Goal: Task Accomplishment & Management: Use online tool/utility

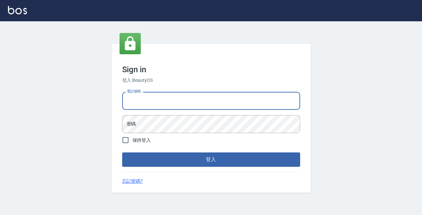
click at [213, 65] on h3 "Sign in" at bounding box center [211, 69] width 178 height 9
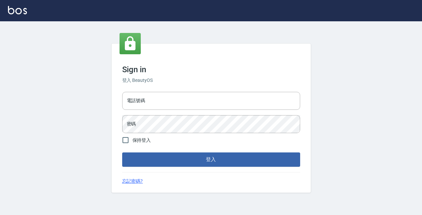
click at [197, 110] on div "電話號碼 電話號碼 密碼 密碼" at bounding box center [211, 112] width 183 height 47
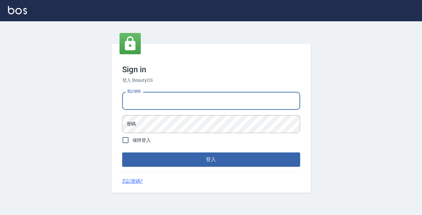
click at [198, 106] on input "電話號碼" at bounding box center [211, 101] width 178 height 18
type input "0931261253"
click at [211, 159] on button "登入" at bounding box center [211, 159] width 178 height 14
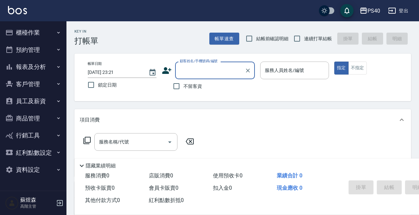
click at [195, 88] on span "不留客資" at bounding box center [192, 86] width 19 height 7
click at [183, 88] on input "不留客資" at bounding box center [177, 86] width 14 height 14
checkbox input "true"
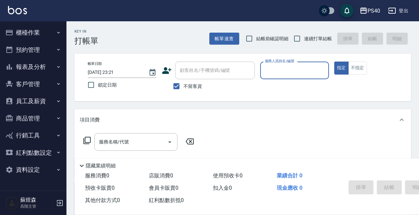
click at [272, 71] on input "服務人員姓名/編號" at bounding box center [294, 70] width 63 height 12
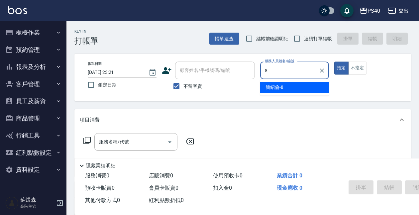
type input "[PERSON_NAME]-8"
type button "true"
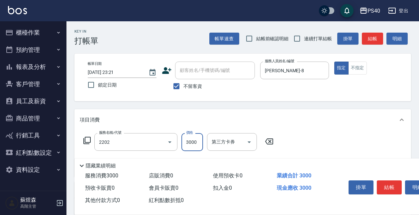
type input "燙髮B餐(短髮)(2202)"
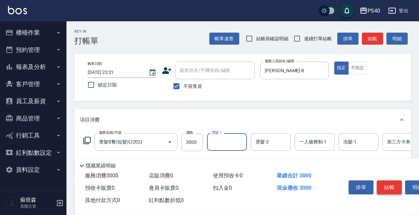
click at [394, 184] on button "結帳" at bounding box center [389, 187] width 25 height 14
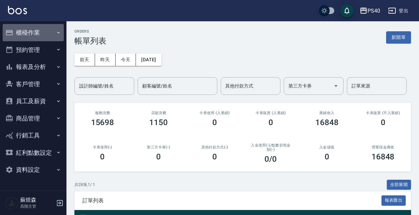
click at [40, 30] on button "櫃檯作業" at bounding box center [33, 32] width 61 height 17
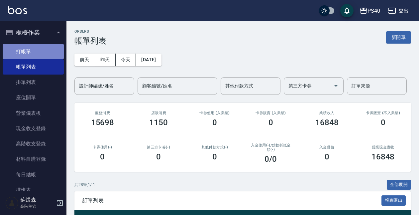
click at [36, 52] on link "打帳單" at bounding box center [33, 51] width 61 height 15
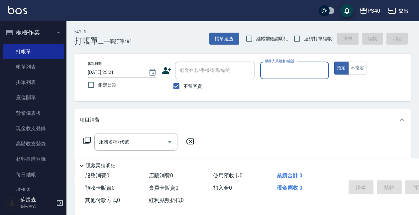
click at [312, 42] on span "連續打單結帳" at bounding box center [318, 38] width 28 height 7
click at [304, 42] on input "連續打單結帳" at bounding box center [297, 39] width 14 height 14
checkbox input "true"
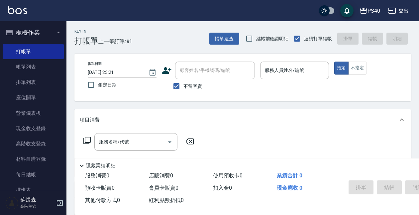
click at [297, 72] on input "服務人員姓名/編號" at bounding box center [294, 70] width 63 height 12
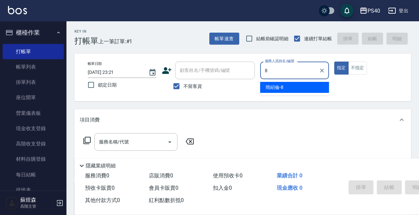
type input "[PERSON_NAME]-8"
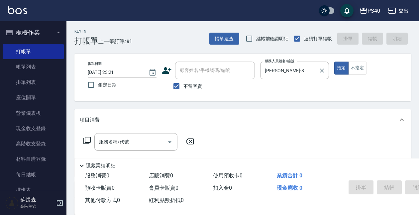
type button "true"
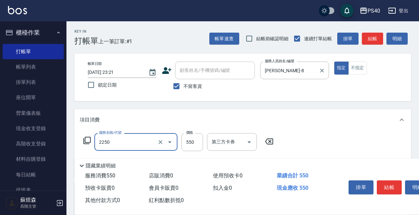
type input "B剪髮套餐(2250)"
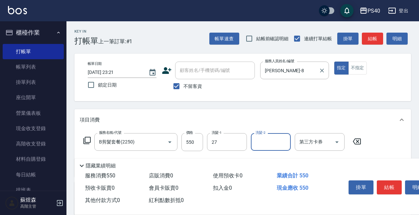
type input "[PERSON_NAME]-27"
click at [388, 188] on button "結帳" at bounding box center [389, 187] width 25 height 14
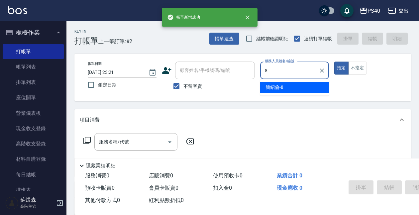
type input "[PERSON_NAME]-8"
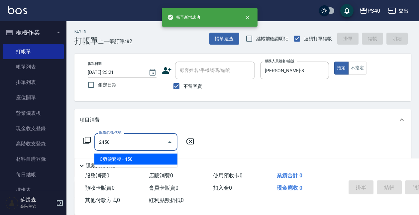
type input "C剪髮套餐(2450)"
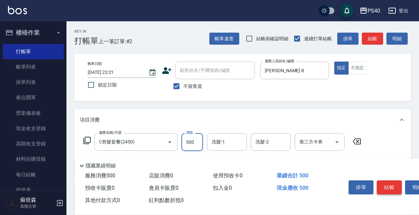
type input "500"
click at [388, 188] on button "結帳" at bounding box center [389, 187] width 25 height 14
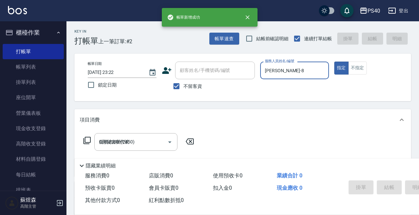
type input "[DATE] 23:22"
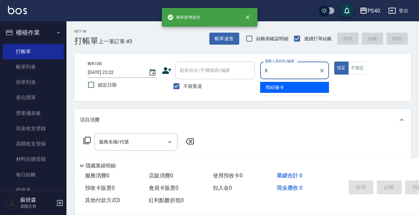
type input "[PERSON_NAME]-8"
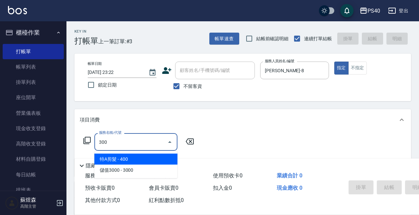
type input "特A剪髮(300)"
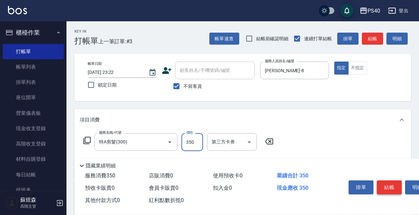
type input "350"
click at [384, 181] on button "結帳" at bounding box center [389, 187] width 25 height 14
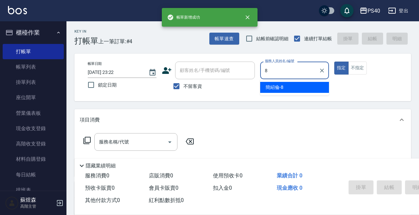
type input "[PERSON_NAME]-8"
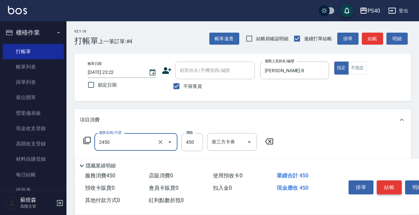
type input "C剪髮套餐(2450)"
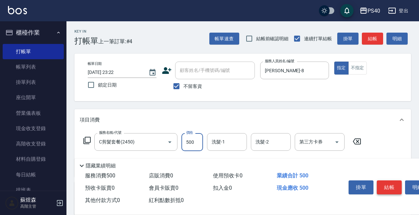
type input "500"
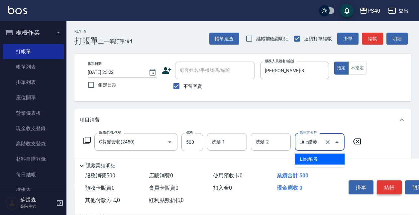
type input "Line酷券"
click at [328, 143] on icon "Clear" at bounding box center [327, 142] width 7 height 7
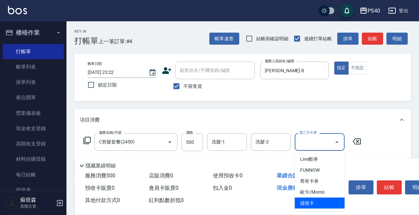
click at [310, 205] on span "儲值卡" at bounding box center [320, 202] width 50 height 11
type input "儲值卡"
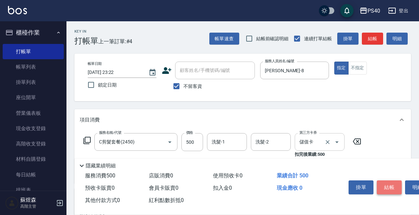
click at [387, 180] on button "結帳" at bounding box center [389, 187] width 25 height 14
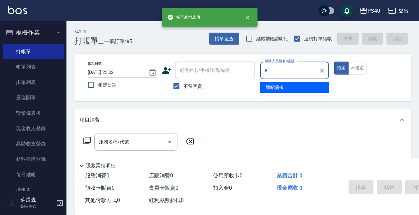
type input "[PERSON_NAME]-8"
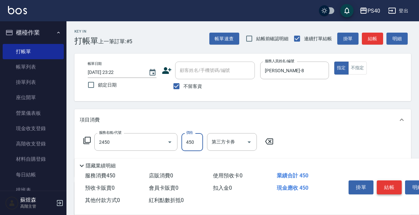
type input "C剪髮套餐(2450)"
type input "500"
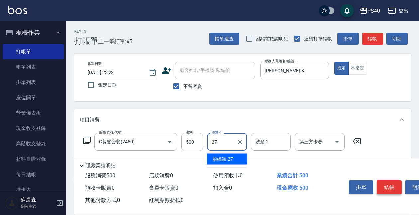
type input "[PERSON_NAME]-27"
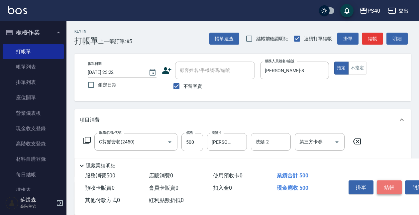
click at [387, 180] on button "結帳" at bounding box center [389, 187] width 25 height 14
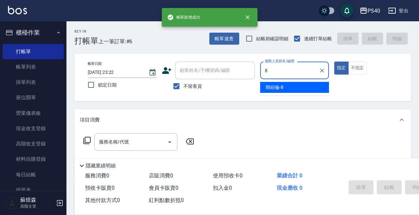
type input "[PERSON_NAME]-8"
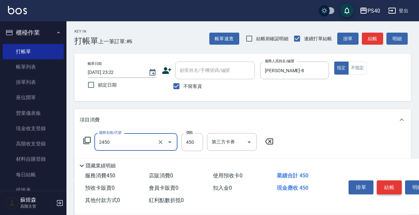
type input "C剪髮套餐(2450)"
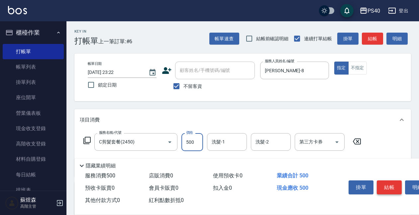
type input "500"
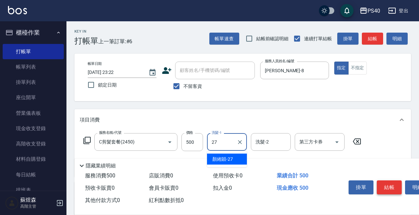
type input "[PERSON_NAME]-27"
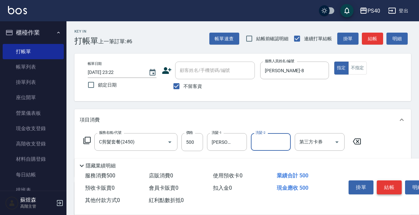
click at [385, 182] on button "結帳" at bounding box center [389, 187] width 25 height 14
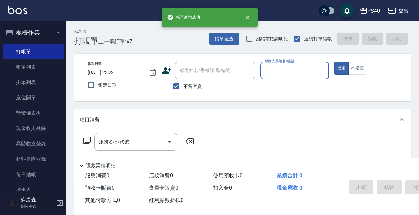
type input "9"
type input "[PERSON_NAME]-8"
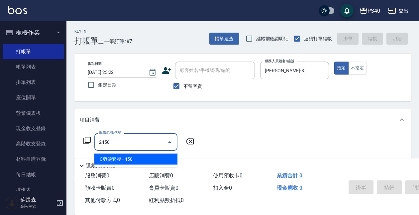
type input "C剪髮套餐(2450)"
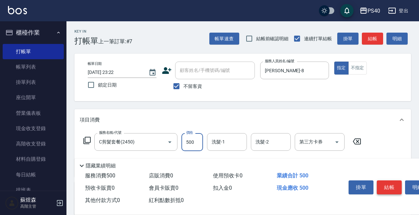
type input "500"
click at [388, 186] on button "結帳" at bounding box center [389, 187] width 25 height 14
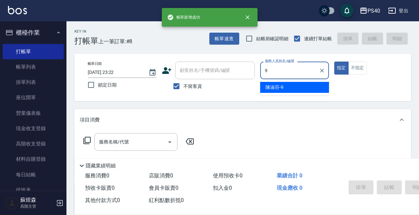
type input "[PERSON_NAME]-9"
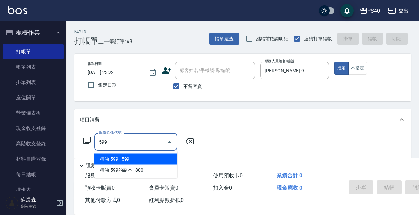
type input "精油-599(0599)"
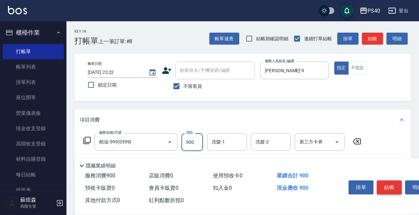
type input "900"
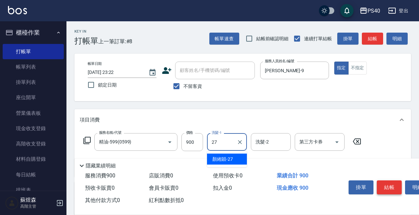
type input "[PERSON_NAME]-27"
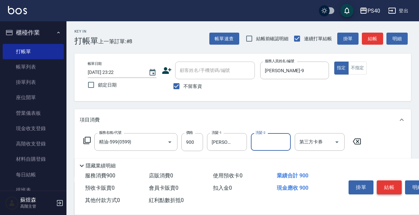
click at [387, 188] on button "結帳" at bounding box center [389, 187] width 25 height 14
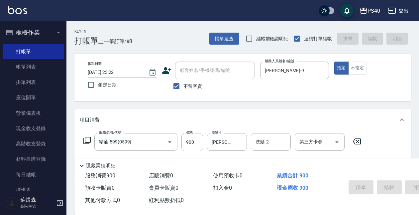
type input "[DATE] 23:23"
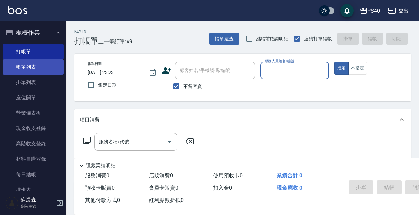
click at [28, 68] on link "帳單列表" at bounding box center [33, 66] width 61 height 15
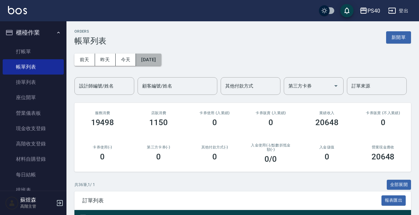
click at [161, 62] on button "[DATE]" at bounding box center [148, 60] width 25 height 12
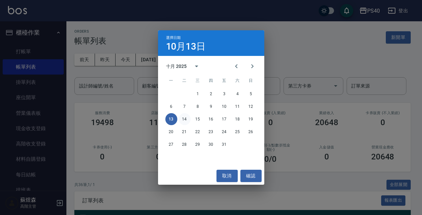
click at [184, 115] on button "14" at bounding box center [185, 119] width 12 height 12
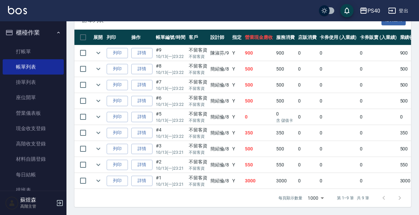
scroll to position [185, 0]
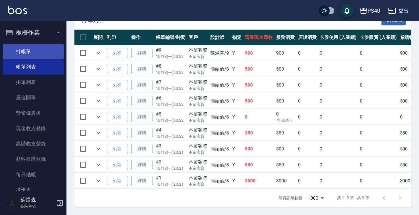
click at [31, 48] on link "打帳單" at bounding box center [33, 51] width 61 height 15
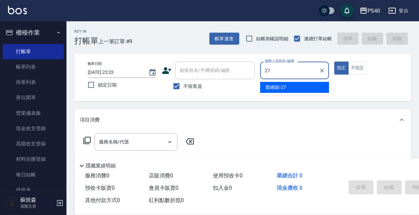
type input "[PERSON_NAME]-27"
type button "true"
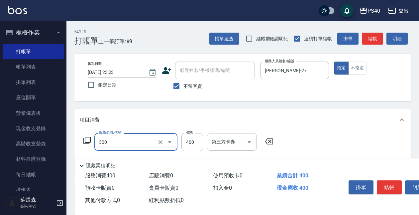
type input "特A剪髮(300)"
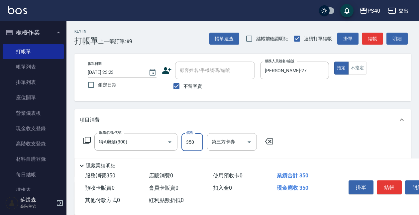
type input "350"
click at [385, 185] on button "結帳" at bounding box center [389, 187] width 25 height 14
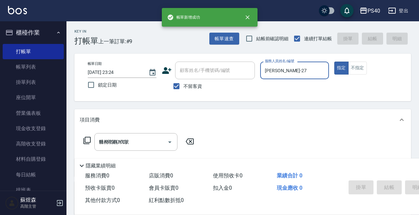
type input "[DATE] 23:24"
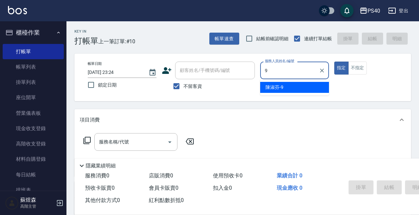
type input "[PERSON_NAME]-9"
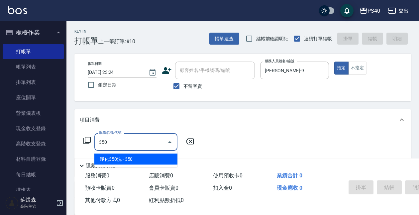
type input "淨化350洗(1350)"
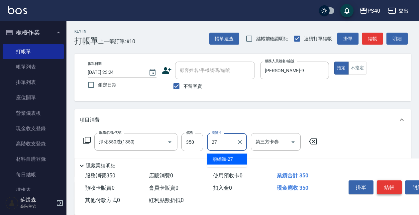
type input "[PERSON_NAME]-27"
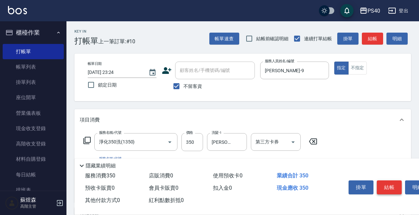
click at [389, 187] on button "結帳" at bounding box center [389, 187] width 25 height 14
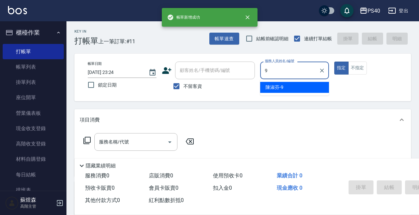
type input "[PERSON_NAME]-9"
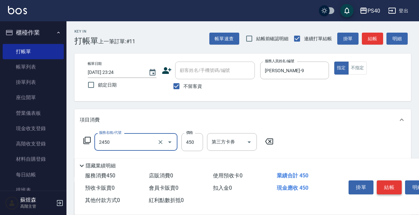
type input "C剪髮套餐(2450)"
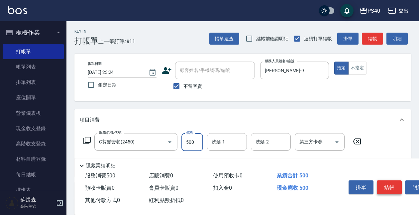
type input "500"
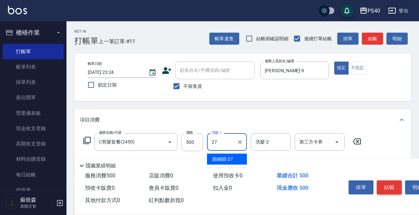
type input "[PERSON_NAME]-27"
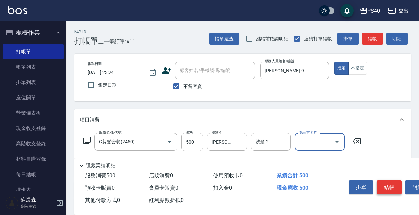
click at [389, 187] on button "結帳" at bounding box center [389, 187] width 25 height 14
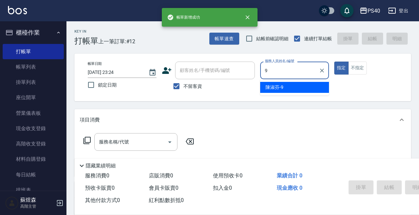
type input "[PERSON_NAME]-9"
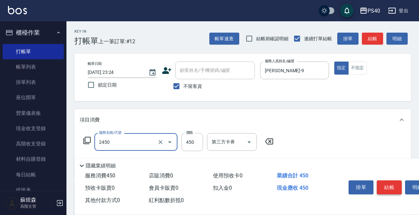
type input "C剪髮套餐(2450)"
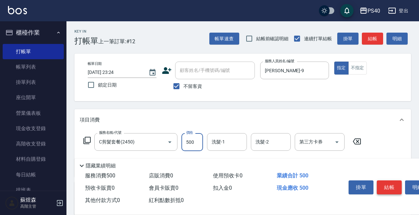
type input "500"
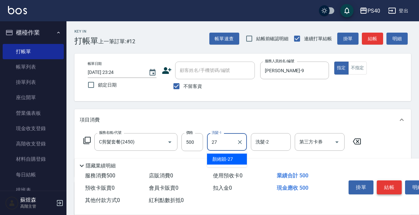
type input "[PERSON_NAME]-27"
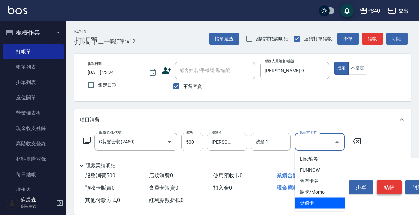
type input "儲值卡"
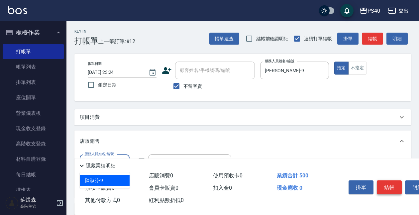
type input "[PERSON_NAME]-9"
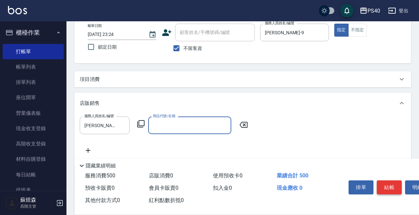
scroll to position [39, 0]
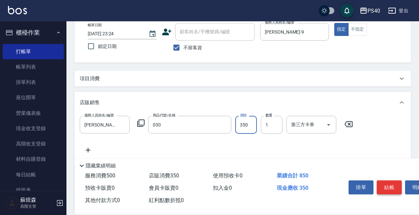
type input "骷髏蠟"
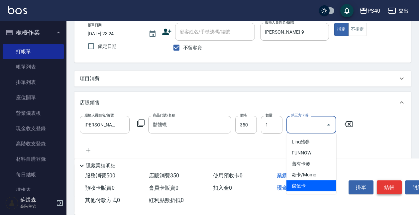
type input "儲值卡"
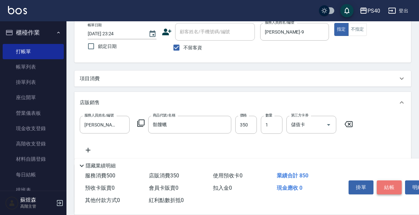
click at [389, 187] on button "結帳" at bounding box center [389, 187] width 25 height 14
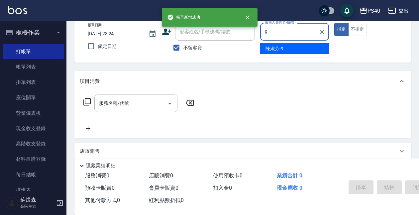
type input "[PERSON_NAME]-9"
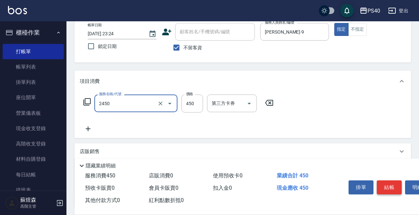
type input "C剪髮套餐(2450)"
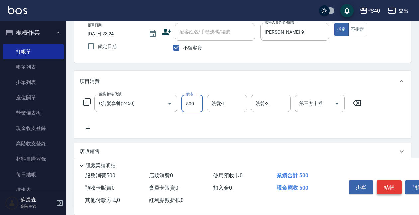
type input "500"
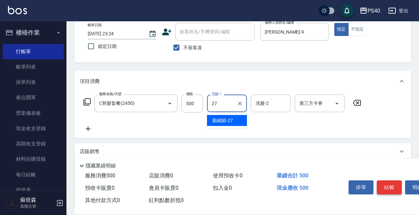
type input "[PERSON_NAME]-27"
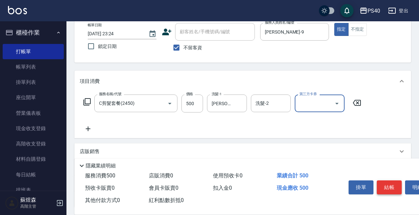
click at [389, 185] on button "結帳" at bounding box center [389, 187] width 25 height 14
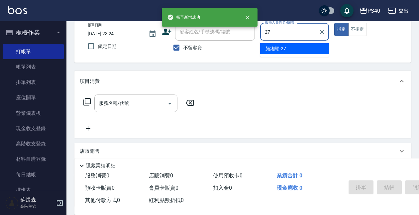
type input "[PERSON_NAME]-27"
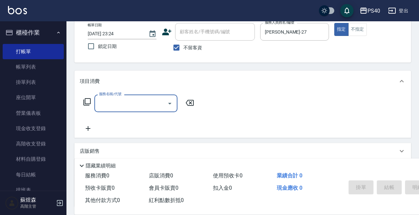
type input "5"
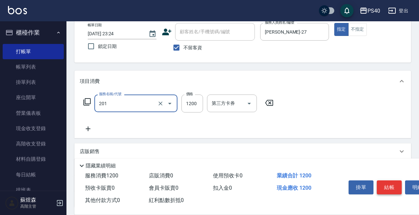
type input "一般燙(改金額)(201)"
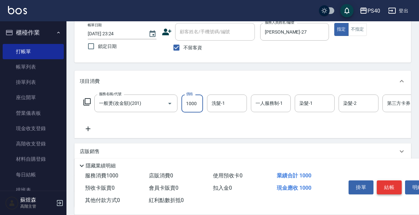
type input "1000"
click at [391, 180] on button "結帳" at bounding box center [389, 187] width 25 height 14
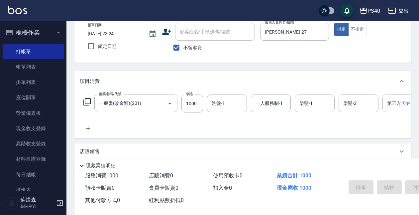
type input "[DATE] 23:25"
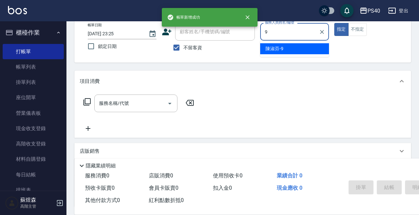
type input "[PERSON_NAME]-9"
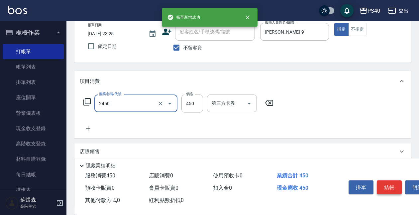
type input "C剪髮套餐(2450)"
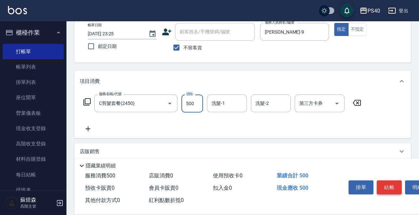
type input "500"
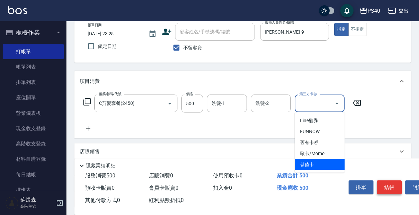
type input "儲值卡"
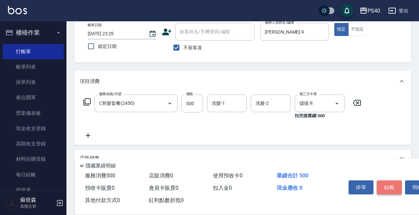
click at [391, 180] on button "結帳" at bounding box center [389, 187] width 25 height 14
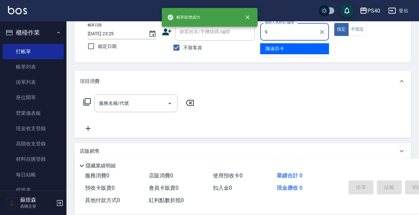
type input "[PERSON_NAME]-9"
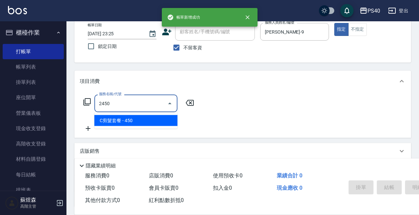
type input "C剪髮套餐(2450)"
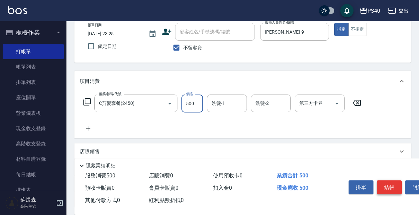
type input "500"
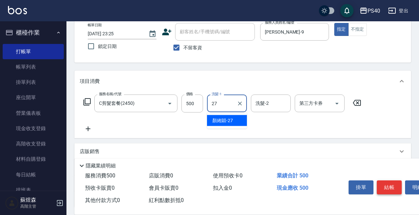
type input "[PERSON_NAME]-27"
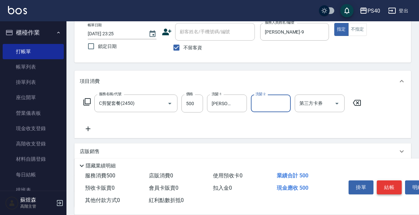
click at [390, 184] on button "結帳" at bounding box center [389, 187] width 25 height 14
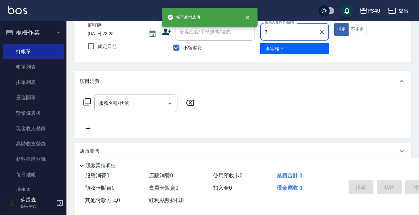
type input "[PERSON_NAME]-7"
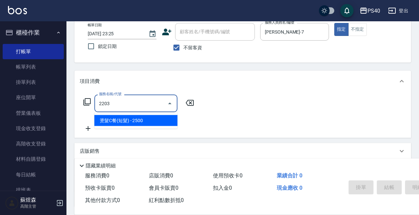
type input "燙髮C餐(短髮)(2203)"
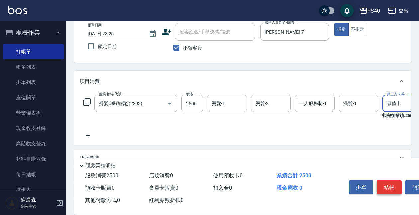
type input "儲值卡"
click at [390, 188] on button "結帳" at bounding box center [389, 187] width 25 height 14
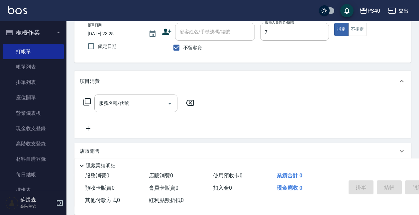
type input "[PERSON_NAME]-7"
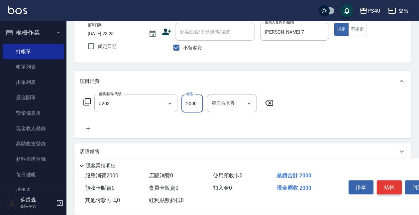
type input "染髮C餐(短髮)(5203)"
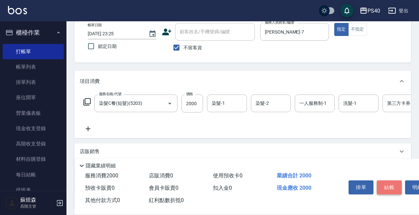
click at [390, 189] on button "結帳" at bounding box center [389, 187] width 25 height 14
